Goal: Information Seeking & Learning: Learn about a topic

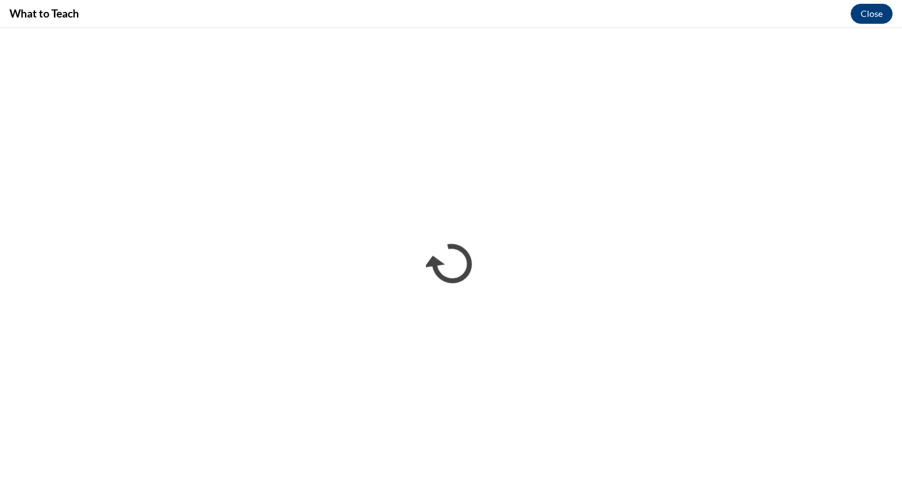
click at [565, 3] on div "What to Teach Close" at bounding box center [451, 14] width 902 height 28
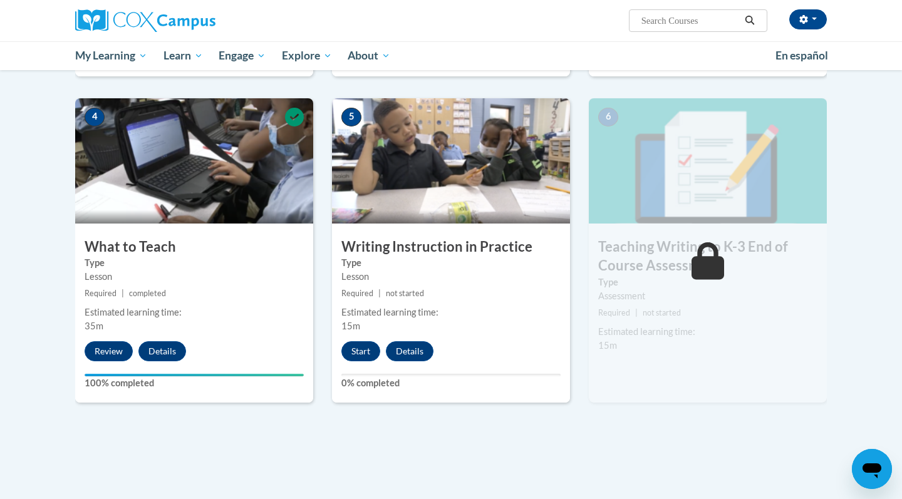
scroll to position [595, 0]
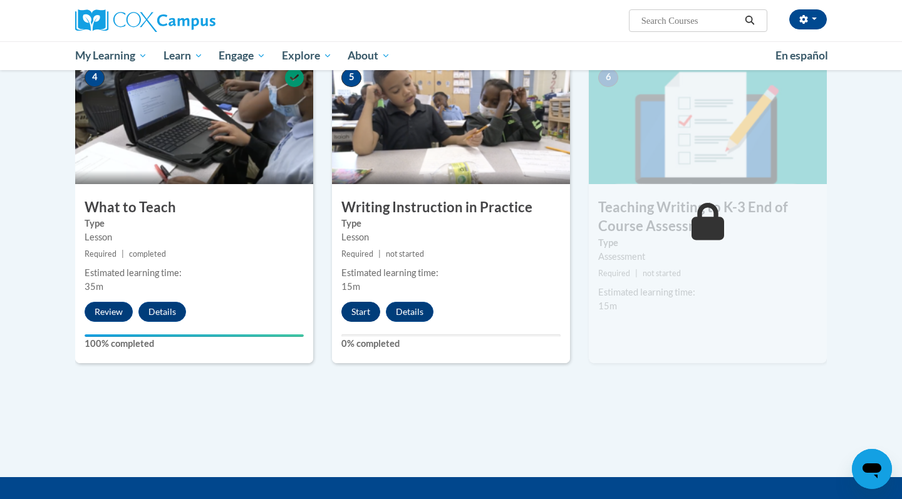
click at [356, 316] on button "Start" at bounding box center [360, 312] width 39 height 20
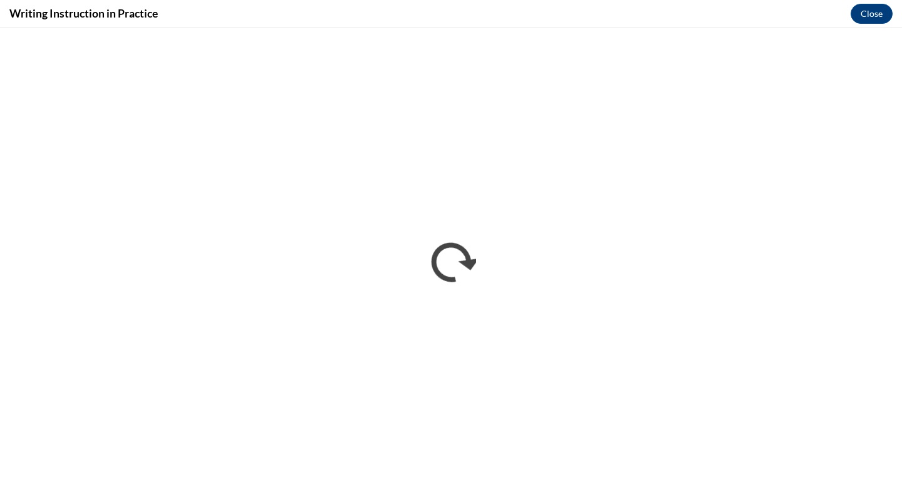
scroll to position [0, 0]
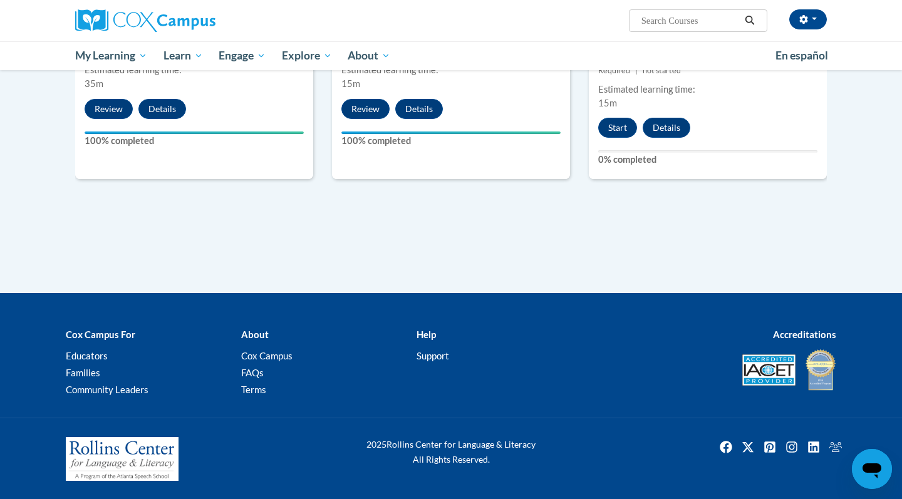
scroll to position [797, 0]
click at [616, 131] on button "Start" at bounding box center [617, 128] width 39 height 20
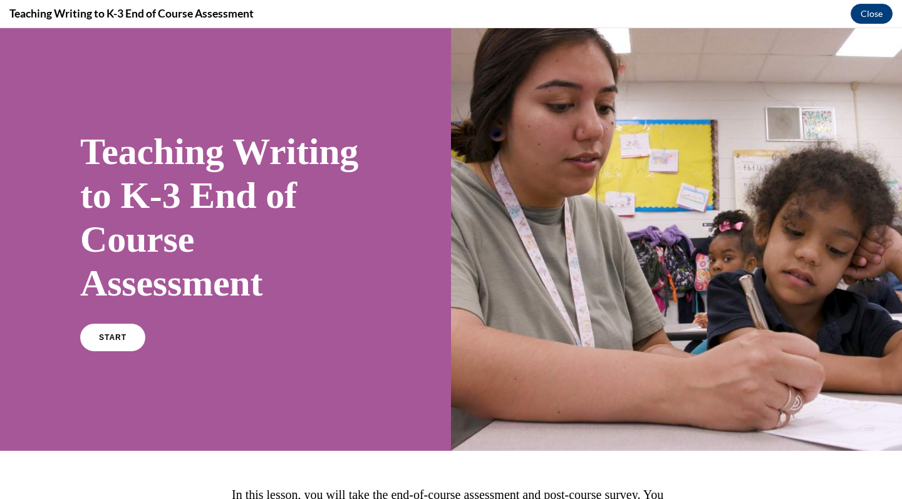
scroll to position [0, 0]
click at [98, 341] on link "START" at bounding box center [112, 337] width 68 height 29
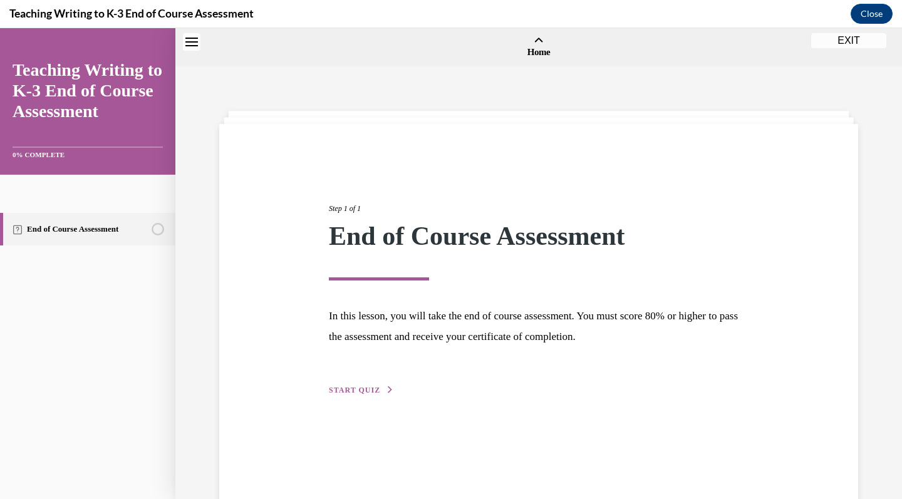
scroll to position [39, 0]
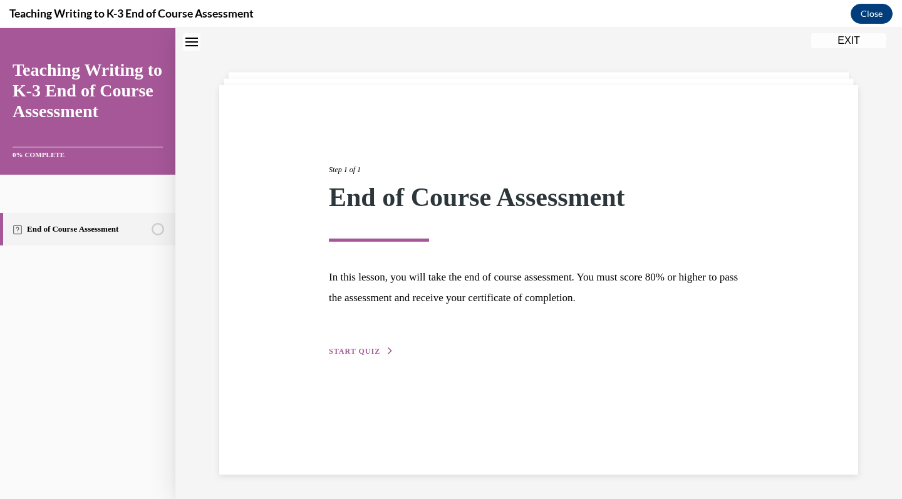
click at [359, 359] on div "Step 1 of 1 End of Course Assessment In this lesson, you will take the end of c…" at bounding box center [538, 279] width 639 height 389
click at [356, 354] on span "START QUIZ" at bounding box center [354, 351] width 51 height 9
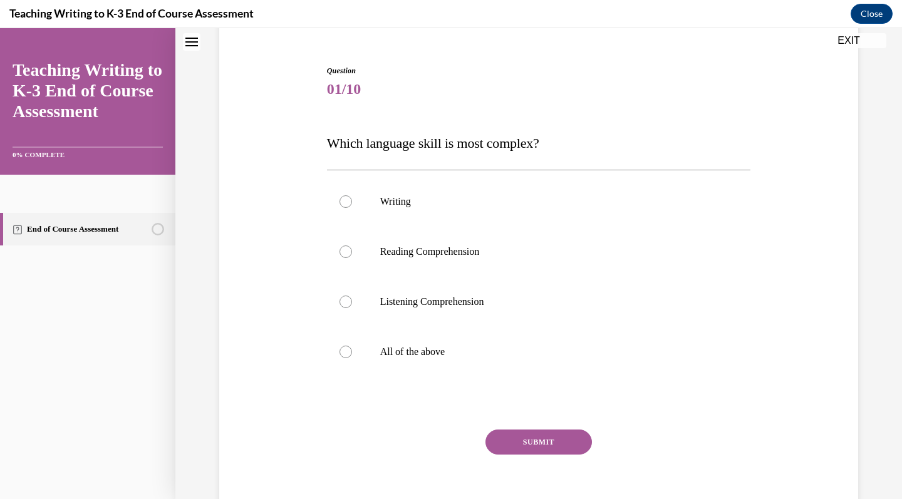
scroll to position [113, 0]
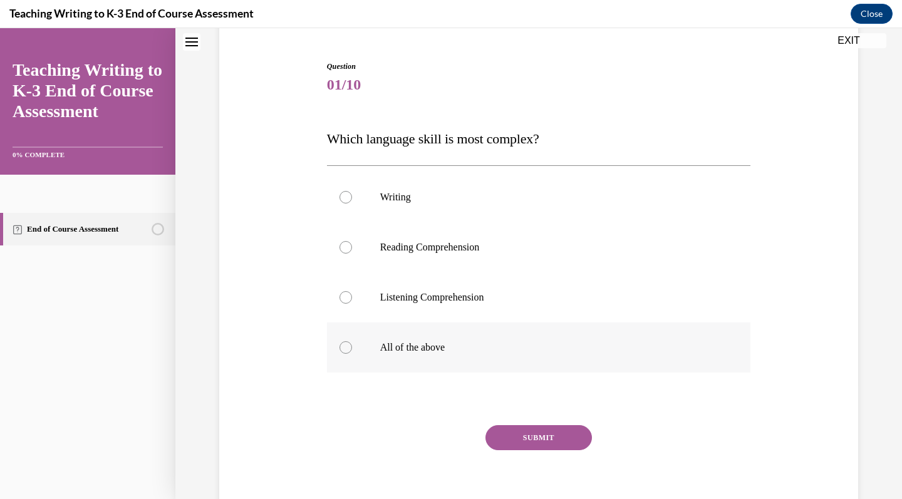
click at [417, 353] on label "All of the above" at bounding box center [539, 347] width 424 height 50
click at [352, 353] on input "All of the above" at bounding box center [345, 347] width 13 height 13
radio input "true"
click at [525, 440] on button "SUBMIT" at bounding box center [538, 437] width 106 height 25
click at [480, 360] on label "All of the above" at bounding box center [539, 347] width 424 height 50
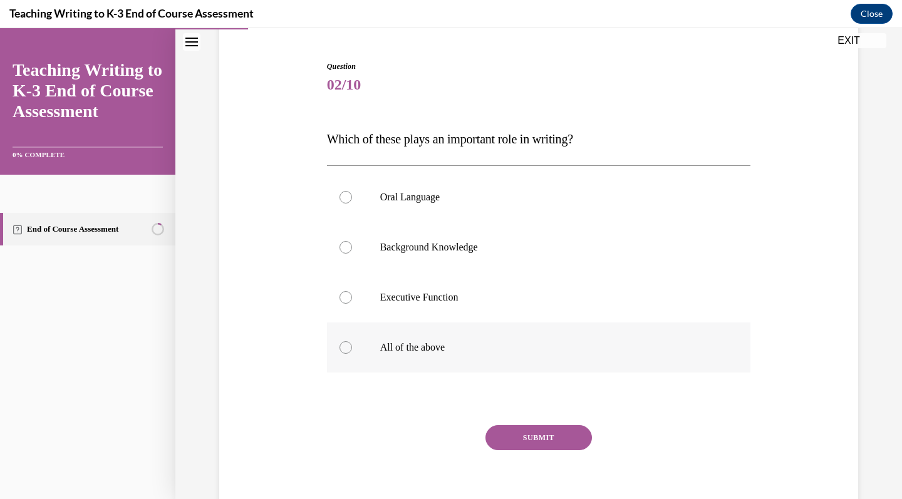
click at [352, 354] on input "All of the above" at bounding box center [345, 347] width 13 height 13
radio input "true"
click at [515, 437] on button "SUBMIT" at bounding box center [538, 437] width 106 height 25
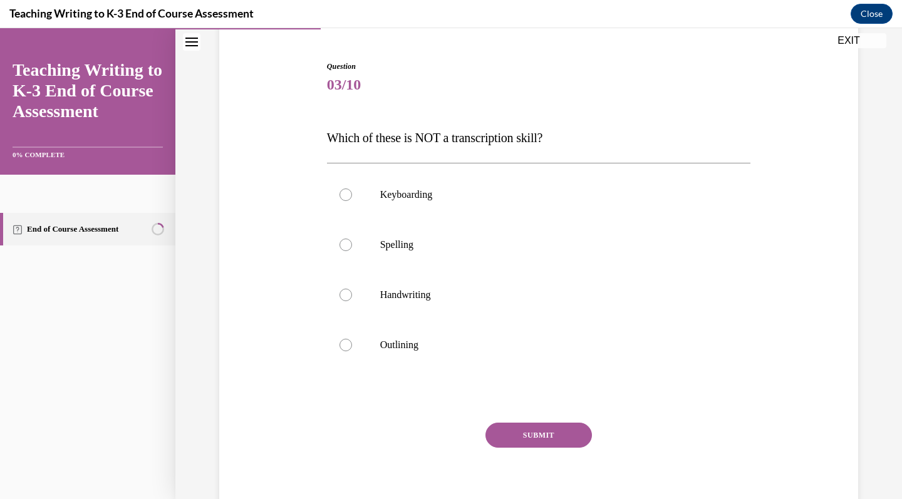
scroll to position [107, 0]
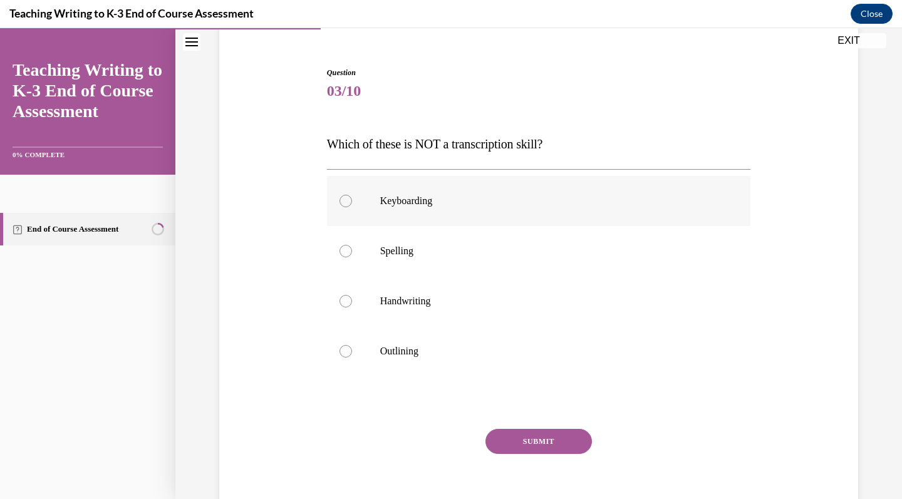
click at [428, 208] on label "Keyboarding" at bounding box center [539, 201] width 424 height 50
click at [352, 207] on input "Keyboarding" at bounding box center [345, 201] width 13 height 13
radio input "true"
click at [525, 440] on button "SUBMIT" at bounding box center [538, 441] width 106 height 25
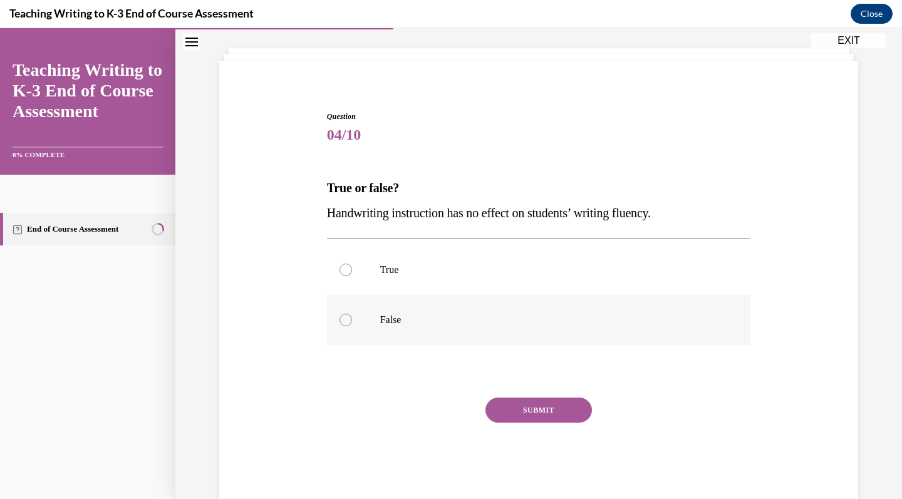
click at [503, 326] on p "False" at bounding box center [549, 320] width 339 height 13
click at [352, 326] on input "False" at bounding box center [345, 320] width 13 height 13
radio input "true"
click at [521, 403] on button "SUBMIT" at bounding box center [538, 410] width 106 height 25
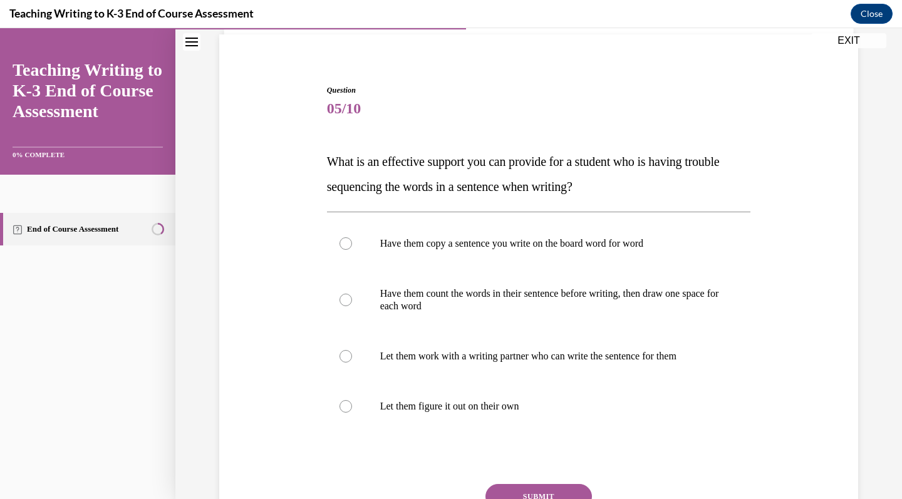
scroll to position [92, 0]
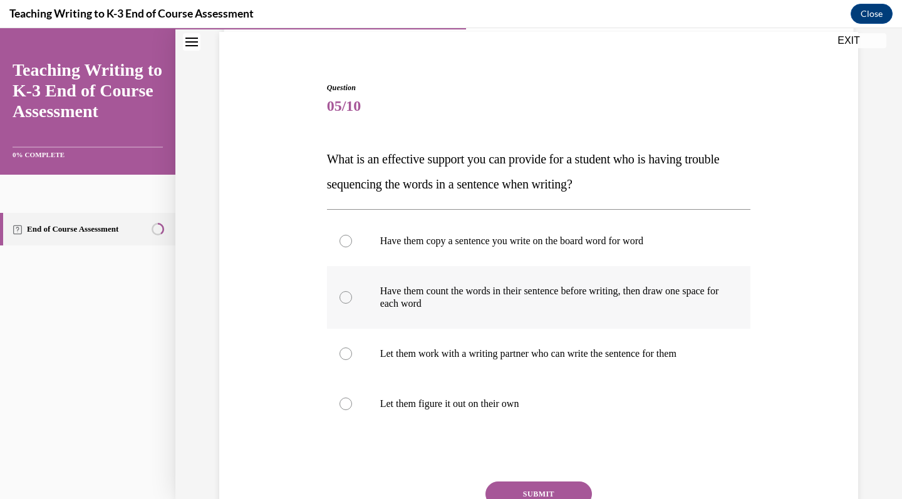
click at [509, 304] on p "Have them count the words in their sentence before writing, then draw one space…" at bounding box center [549, 297] width 339 height 25
click at [352, 304] on input "Have them count the words in their sentence before writing, then draw one space…" at bounding box center [345, 297] width 13 height 13
radio input "true"
click at [539, 493] on button "SUBMIT" at bounding box center [538, 493] width 106 height 25
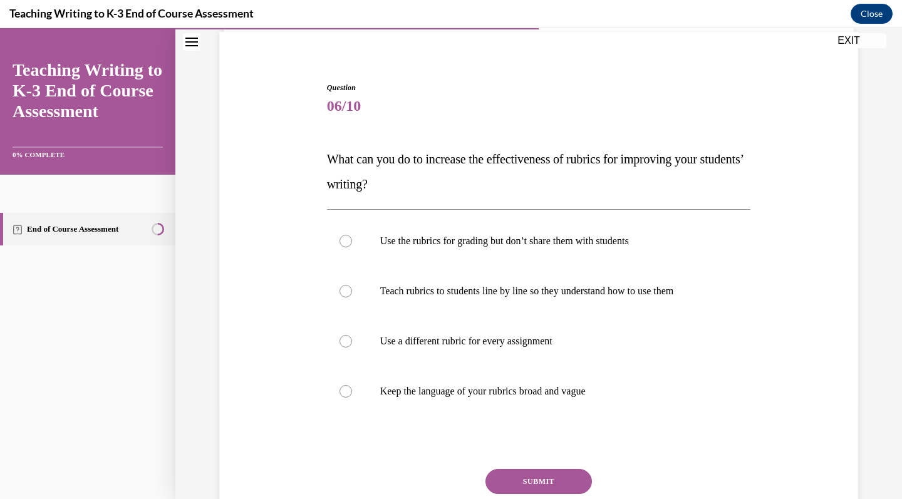
scroll to position [83, 0]
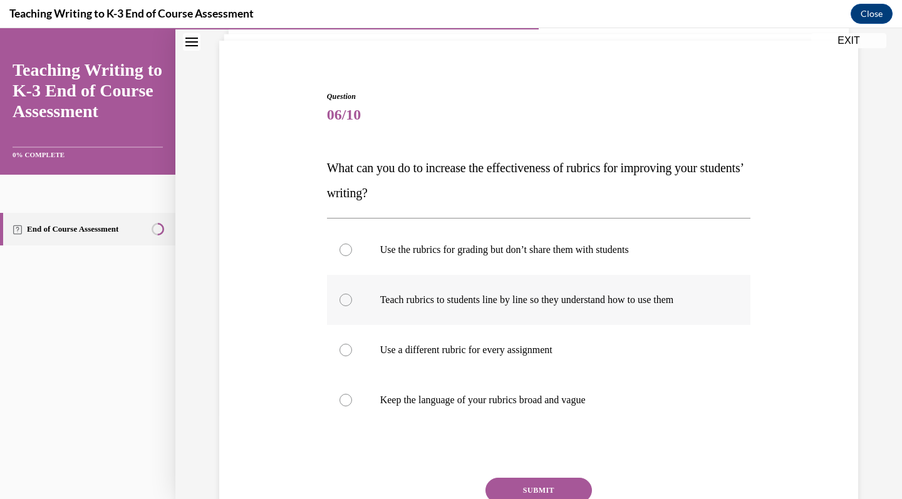
click at [384, 307] on label "Teach rubrics to students line by line so they understand how to use them" at bounding box center [539, 300] width 424 height 50
click at [352, 306] on input "Teach rubrics to students line by line so they understand how to use them" at bounding box center [345, 300] width 13 height 13
radio input "true"
click at [539, 478] on button "SUBMIT" at bounding box center [538, 490] width 106 height 25
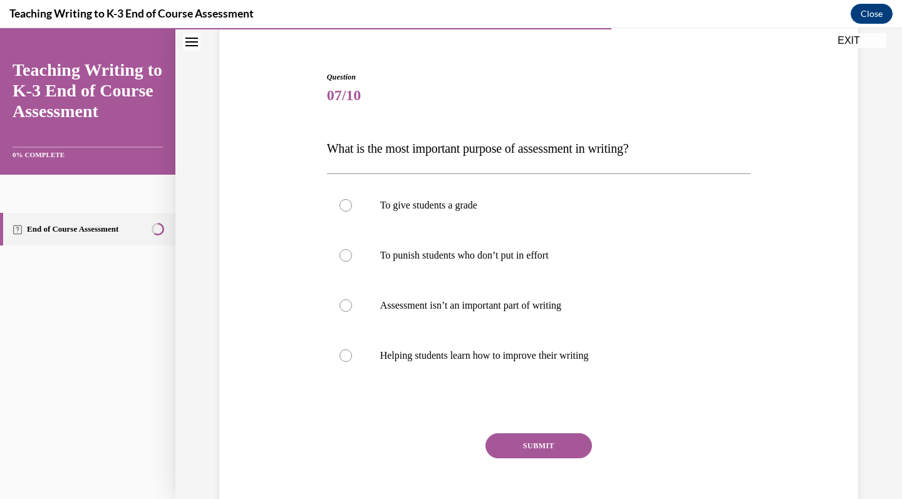
scroll to position [115, 0]
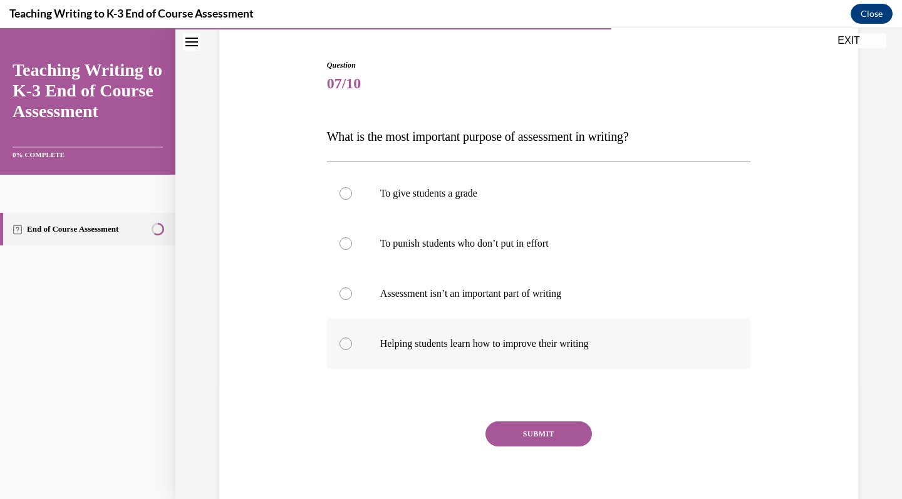
click at [512, 342] on p "Helping students learn how to improve their writing" at bounding box center [549, 343] width 339 height 13
click at [352, 342] on input "Helping students learn how to improve their writing" at bounding box center [345, 343] width 13 height 13
radio input "true"
click at [530, 445] on button "SUBMIT" at bounding box center [538, 433] width 106 height 25
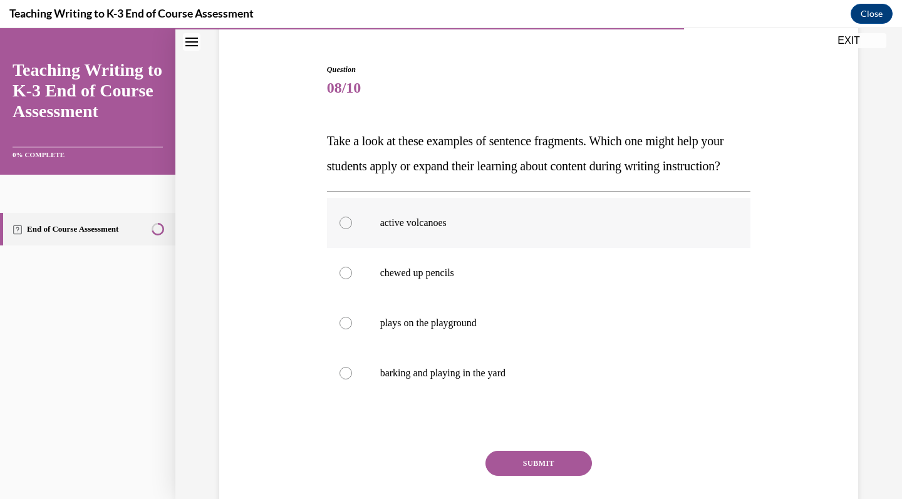
click at [387, 229] on p "active volcanoes" at bounding box center [549, 223] width 339 height 13
click at [352, 229] on input "active volcanoes" at bounding box center [345, 223] width 13 height 13
radio input "true"
click at [518, 476] on button "SUBMIT" at bounding box center [538, 463] width 106 height 25
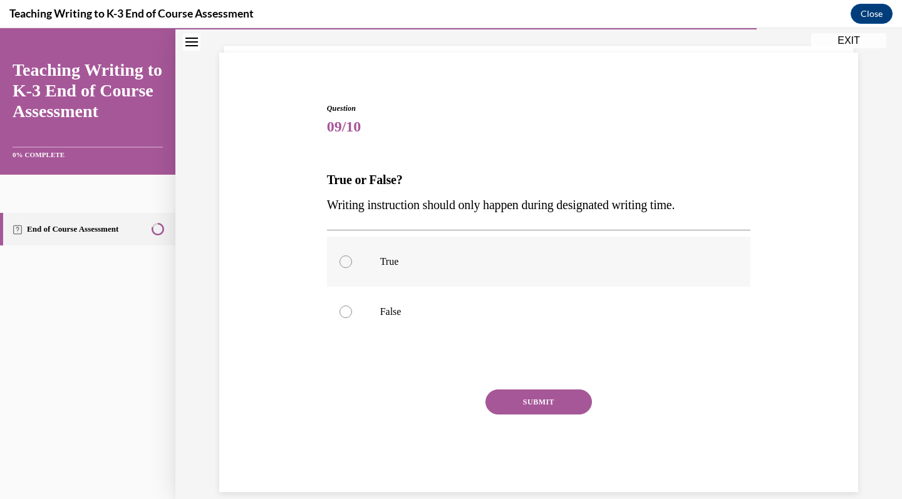
click at [372, 262] on label "True" at bounding box center [539, 262] width 424 height 50
click at [352, 262] on input "True" at bounding box center [345, 261] width 13 height 13
radio input "true"
click at [389, 304] on label "False" at bounding box center [539, 312] width 424 height 50
click at [352, 306] on input "False" at bounding box center [345, 312] width 13 height 13
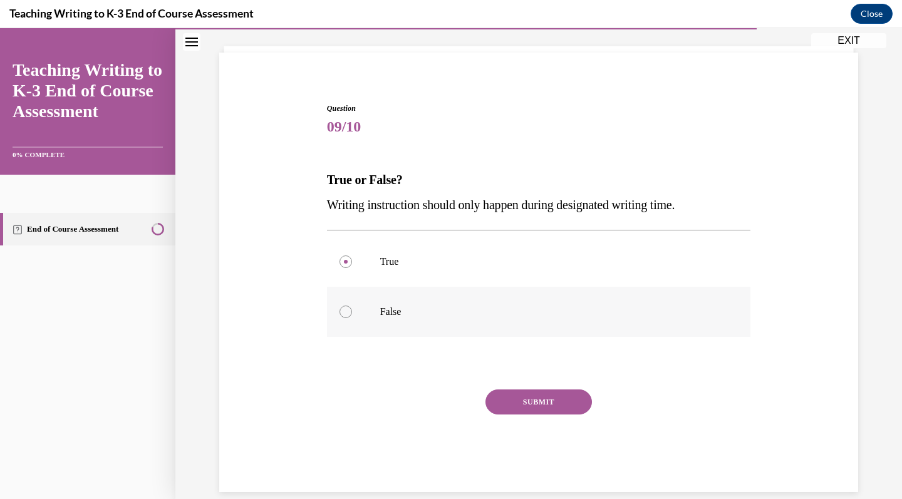
radio input "true"
click at [511, 398] on button "SUBMIT" at bounding box center [538, 401] width 106 height 25
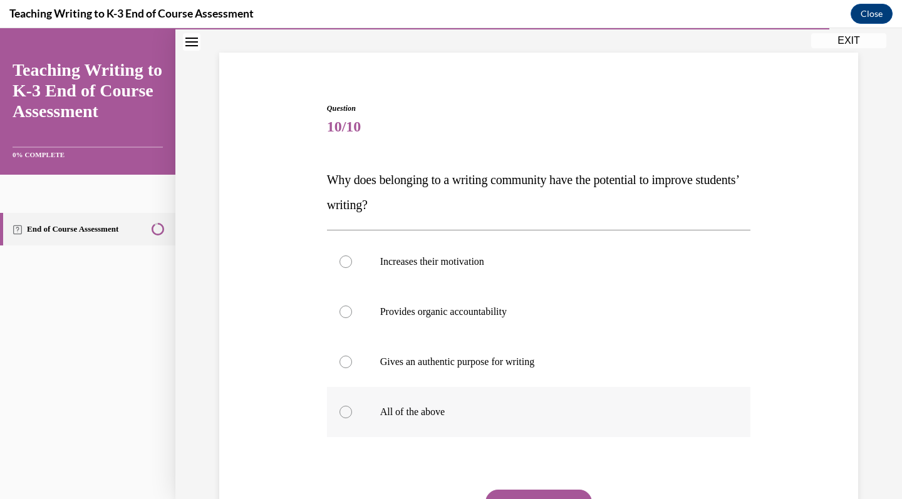
scroll to position [71, 0]
click at [430, 393] on label "All of the above" at bounding box center [539, 413] width 424 height 50
click at [352, 406] on input "All of the above" at bounding box center [345, 412] width 13 height 13
radio input "true"
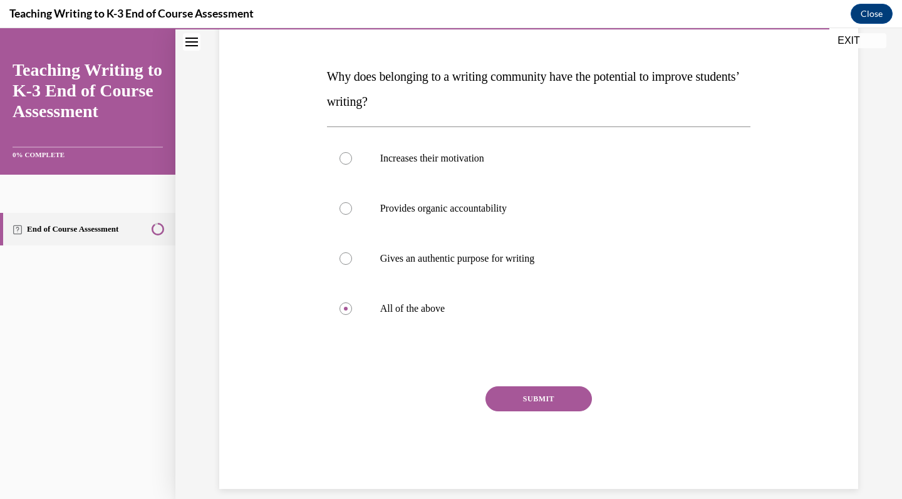
click at [538, 405] on button "SUBMIT" at bounding box center [538, 398] width 106 height 25
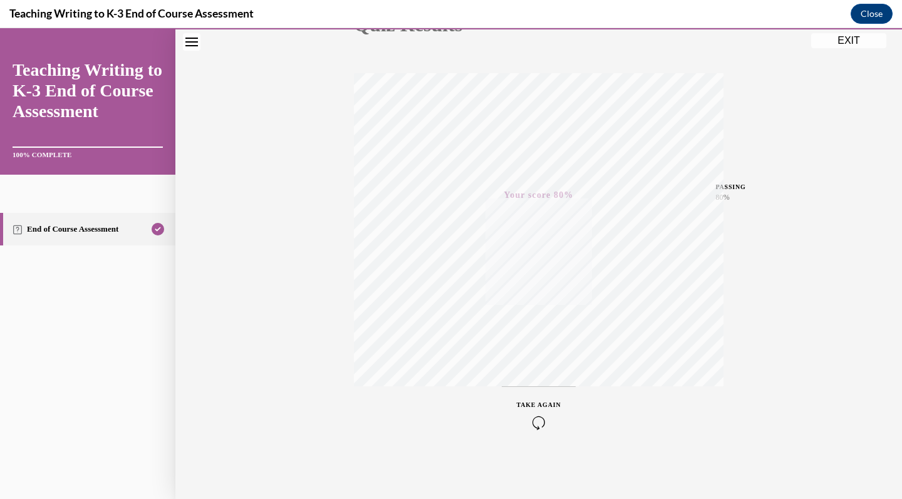
scroll to position [171, 0]
click at [871, 15] on button "Close" at bounding box center [871, 14] width 42 height 20
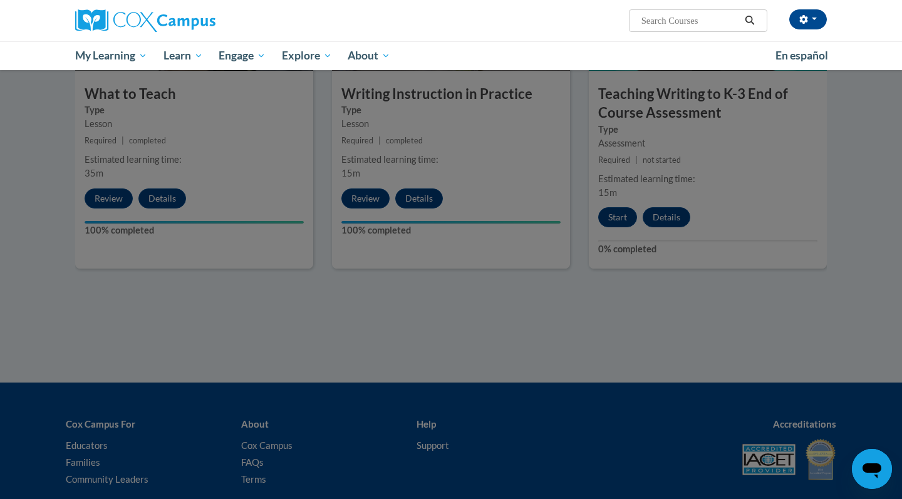
scroll to position [650, 0]
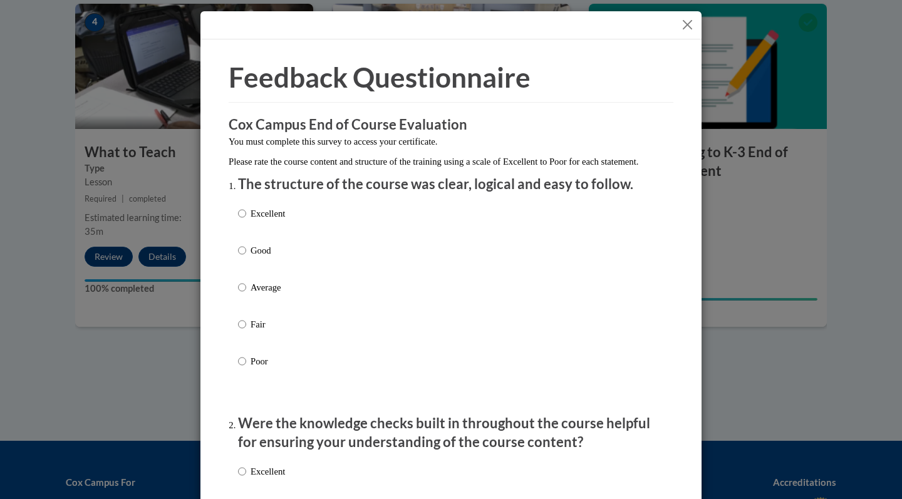
click at [314, 219] on div "Excellent Good Average Fair Poor" at bounding box center [451, 302] width 426 height 204
click at [314, 215] on div "Excellent Good Average Fair Poor" at bounding box center [451, 302] width 426 height 204
click at [282, 220] on p "Excellent" at bounding box center [267, 214] width 34 height 14
click at [246, 220] on input "Excellent" at bounding box center [242, 214] width 8 height 14
radio input "true"
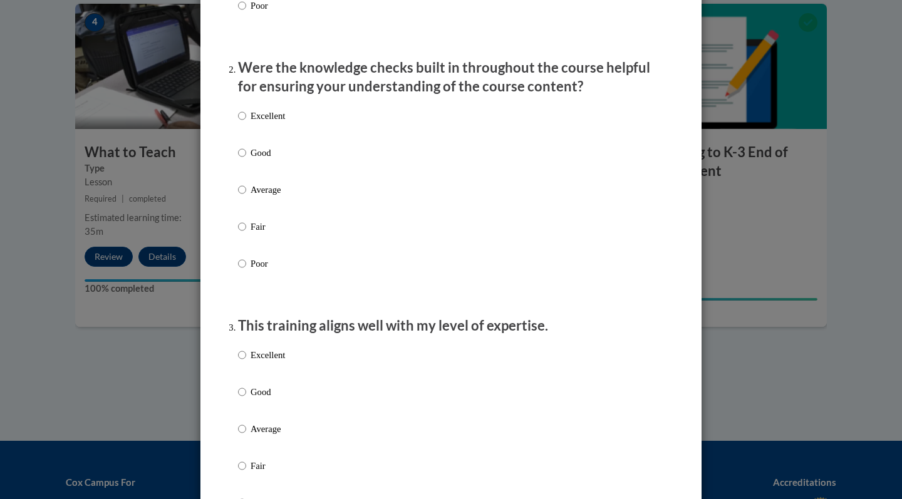
scroll to position [362, 0]
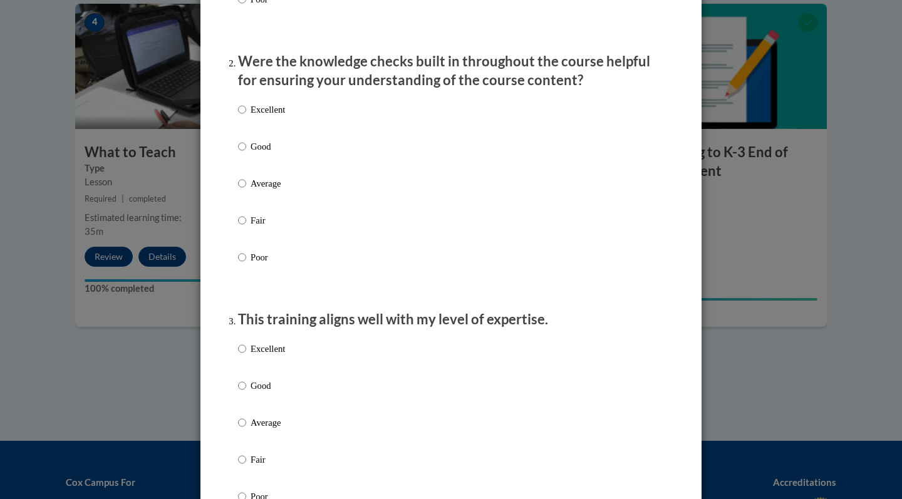
click at [244, 116] on input "Excellent" at bounding box center [242, 110] width 8 height 14
radio input "true"
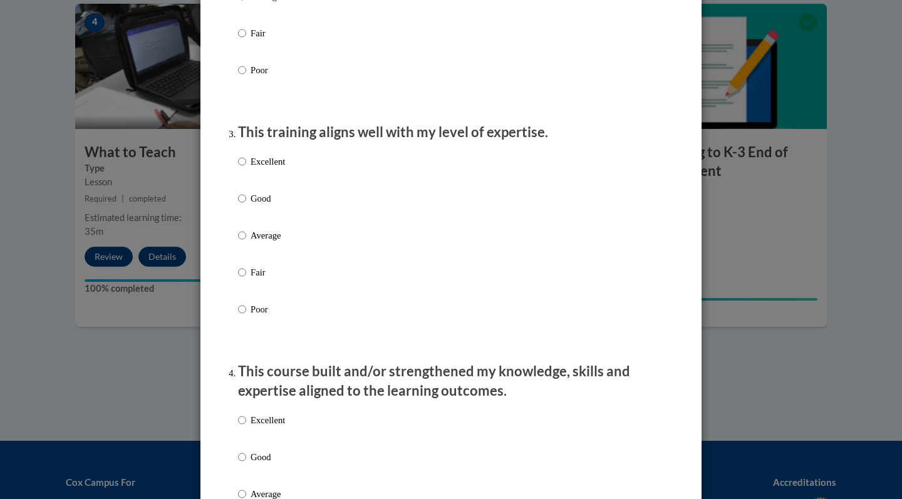
scroll to position [552, 0]
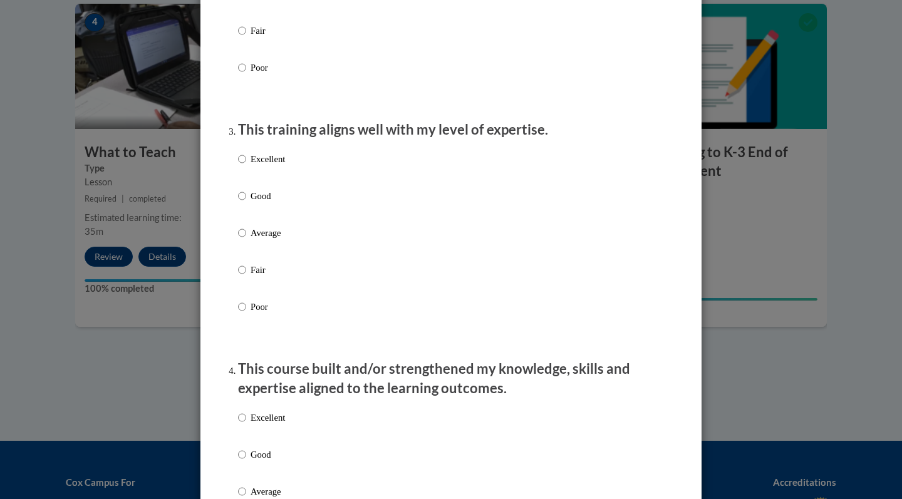
click at [265, 176] on label "Excellent" at bounding box center [261, 169] width 47 height 34
click at [246, 166] on input "Excellent" at bounding box center [242, 159] width 8 height 14
radio input "true"
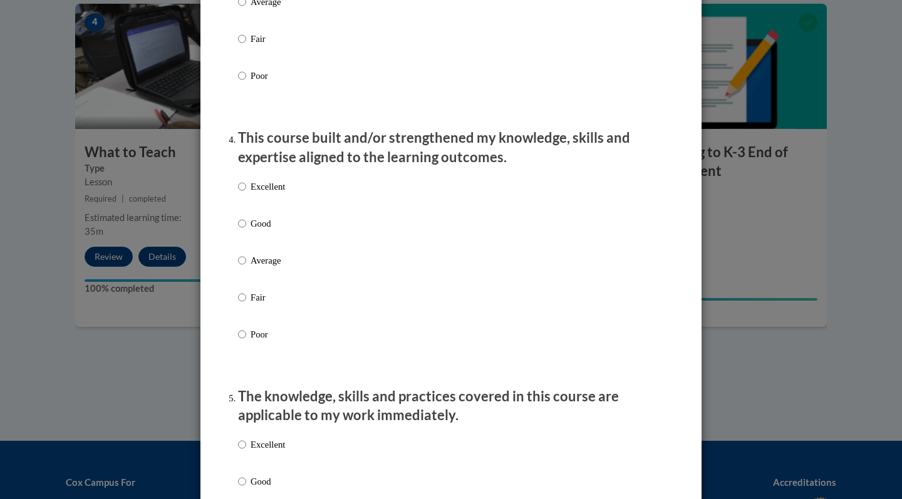
click at [262, 193] on p "Excellent" at bounding box center [267, 187] width 34 height 14
click at [246, 193] on input "Excellent" at bounding box center [242, 187] width 8 height 14
radio input "true"
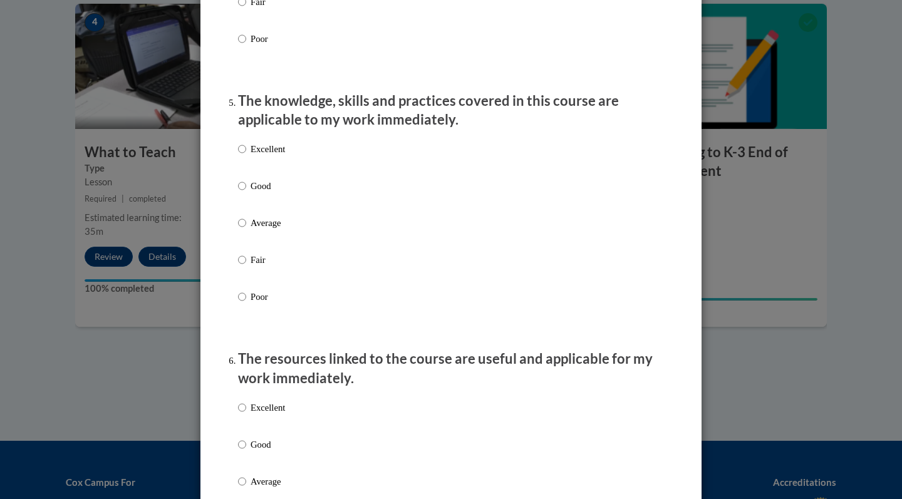
scroll to position [1104, 0]
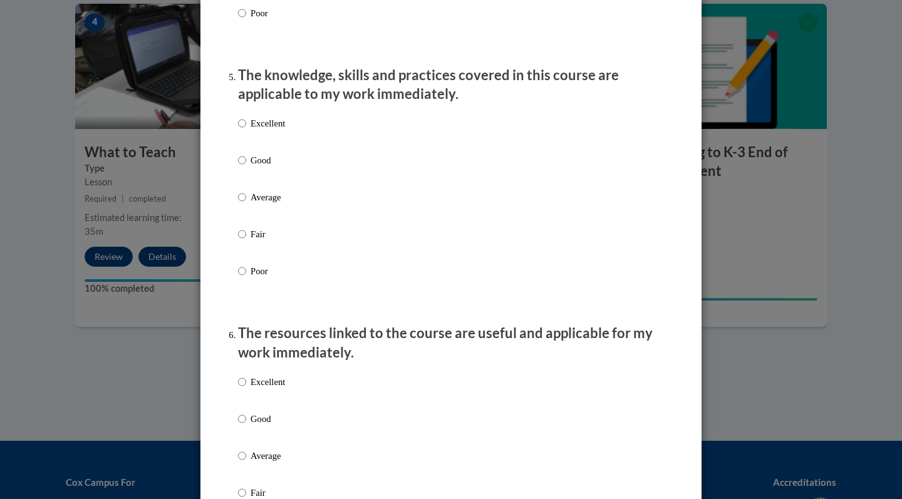
click at [254, 140] on label "Excellent" at bounding box center [261, 133] width 47 height 34
click at [246, 130] on input "Excellent" at bounding box center [242, 123] width 8 height 14
radio input "true"
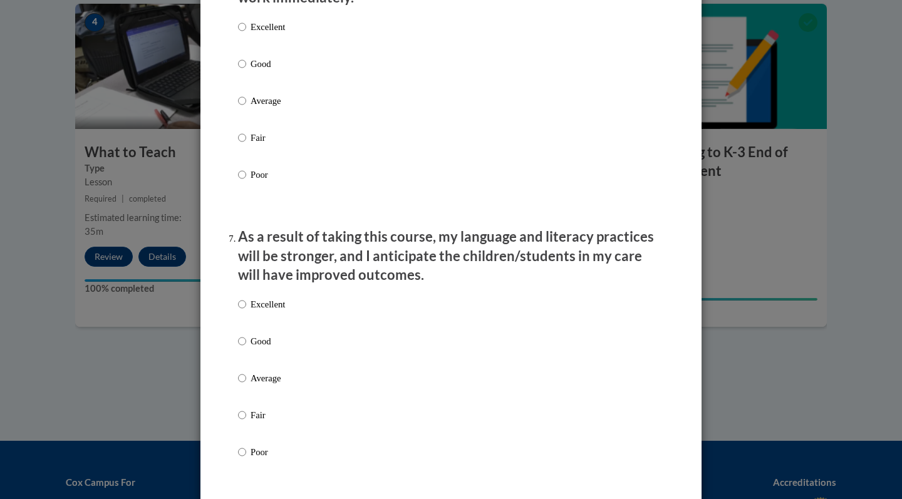
scroll to position [1472, 0]
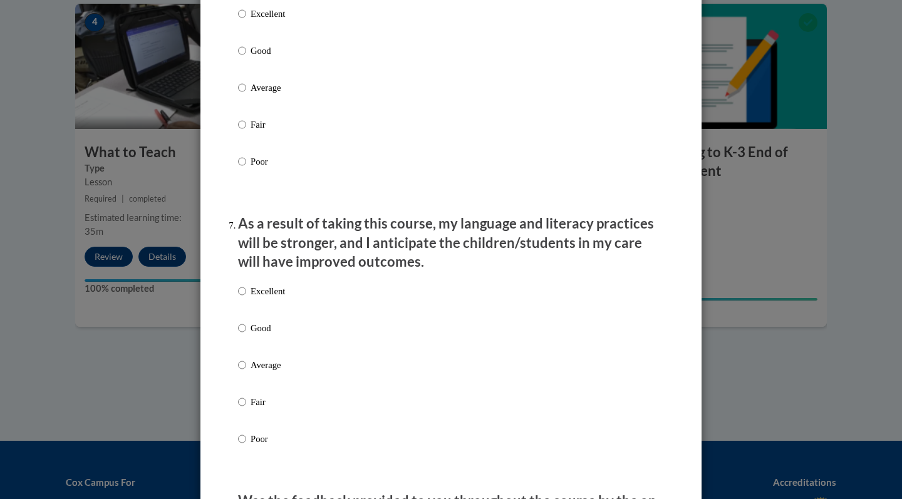
click at [262, 14] on p "Excellent" at bounding box center [267, 14] width 34 height 14
click at [246, 14] on input "Excellent" at bounding box center [242, 14] width 8 height 14
radio input "true"
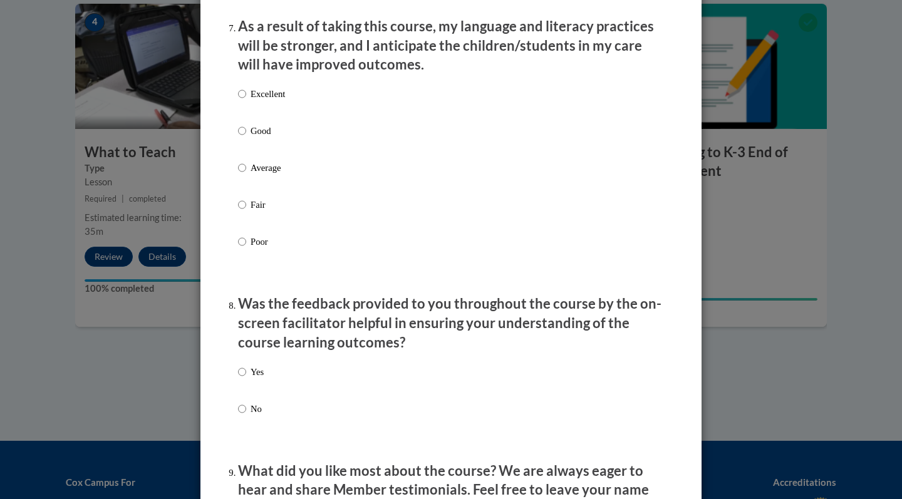
scroll to position [1685, 0]
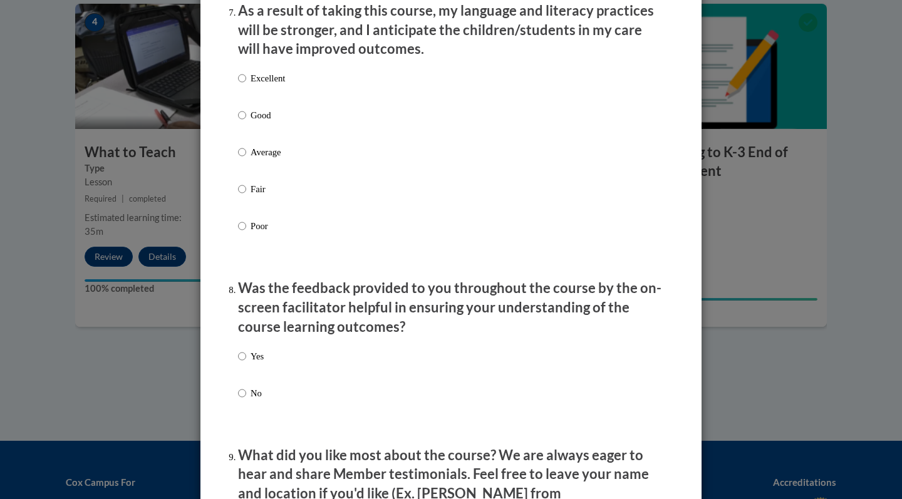
click at [274, 81] on p "Excellent" at bounding box center [267, 78] width 34 height 14
click at [246, 81] on input "Excellent" at bounding box center [242, 78] width 8 height 14
radio input "true"
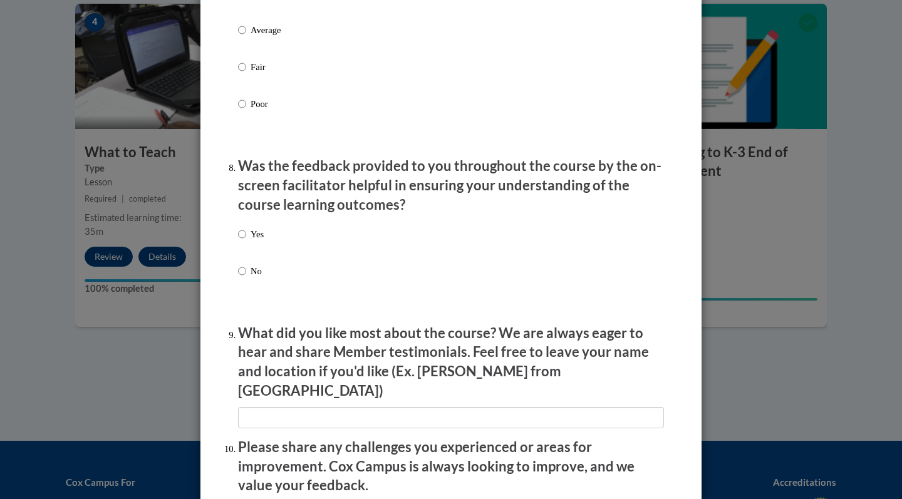
scroll to position [1818, 0]
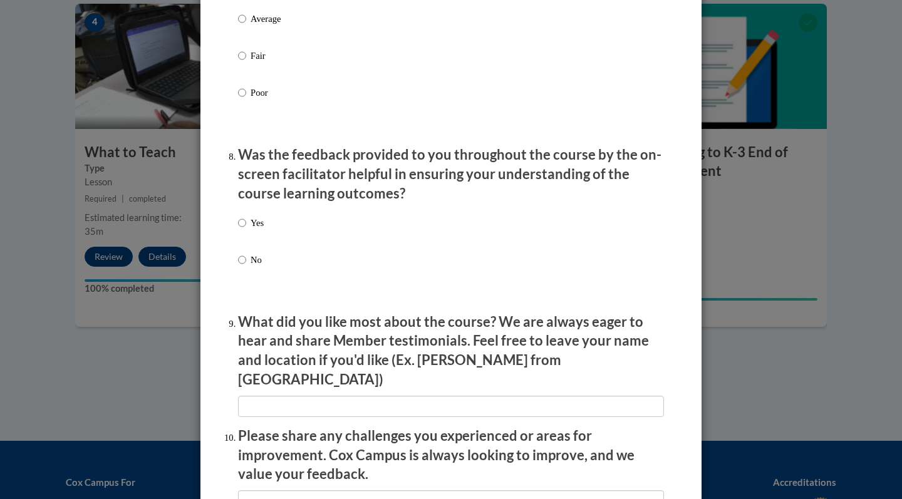
click at [267, 220] on div "Yes No" at bounding box center [451, 256] width 426 height 93
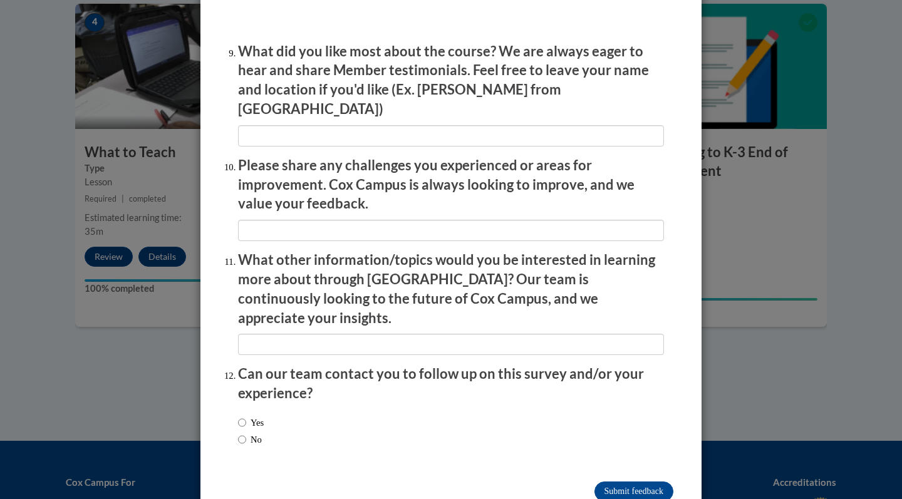
scroll to position [2088, 0]
click at [608, 482] on input "Submit feedback" at bounding box center [633, 492] width 79 height 20
click at [608, 482] on input "Submitting" at bounding box center [633, 492] width 79 height 20
